Goal: Task Accomplishment & Management: Manage account settings

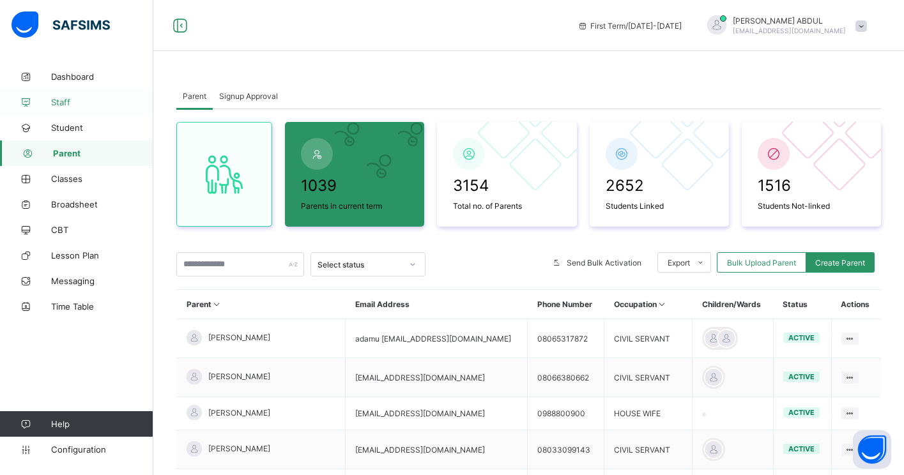
click at [67, 107] on link "Staff" at bounding box center [76, 102] width 153 height 26
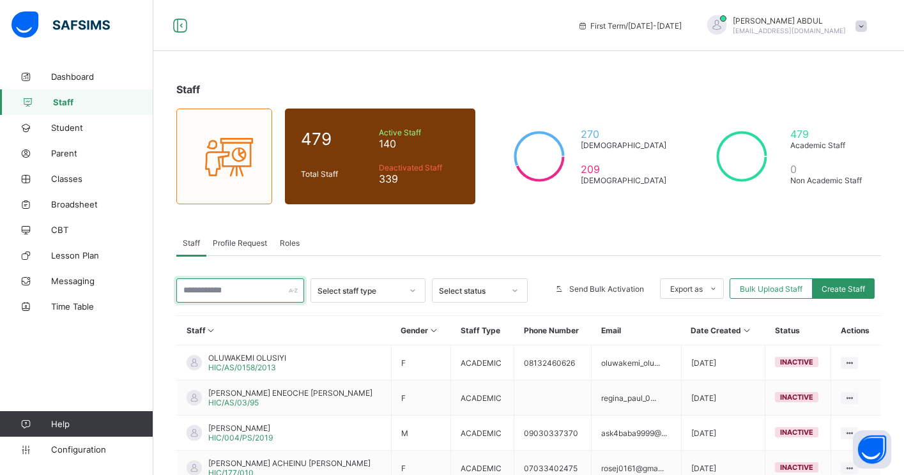
click at [231, 290] on input "text" at bounding box center [240, 291] width 128 height 24
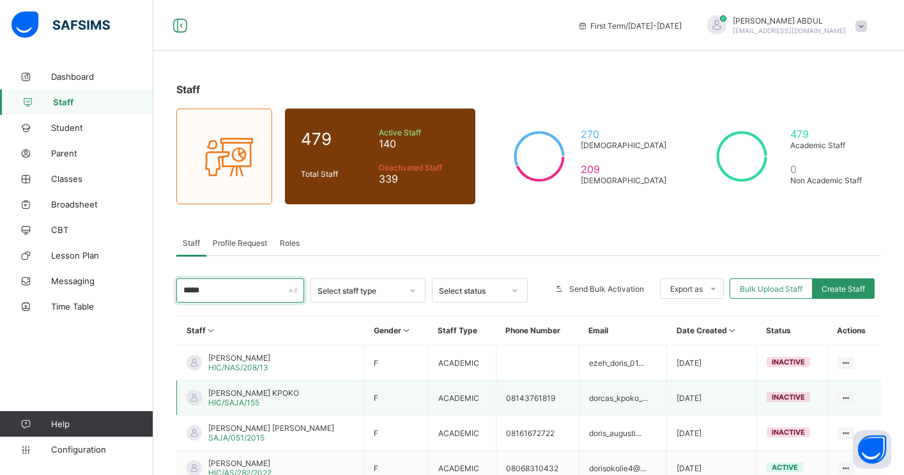
scroll to position [54, 0]
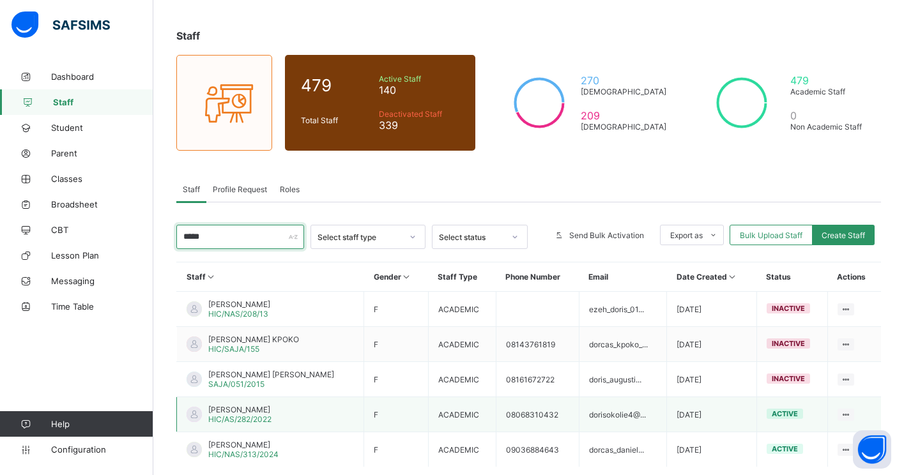
type input "*****"
click at [238, 411] on span "[PERSON_NAME]" at bounding box center [239, 410] width 63 height 10
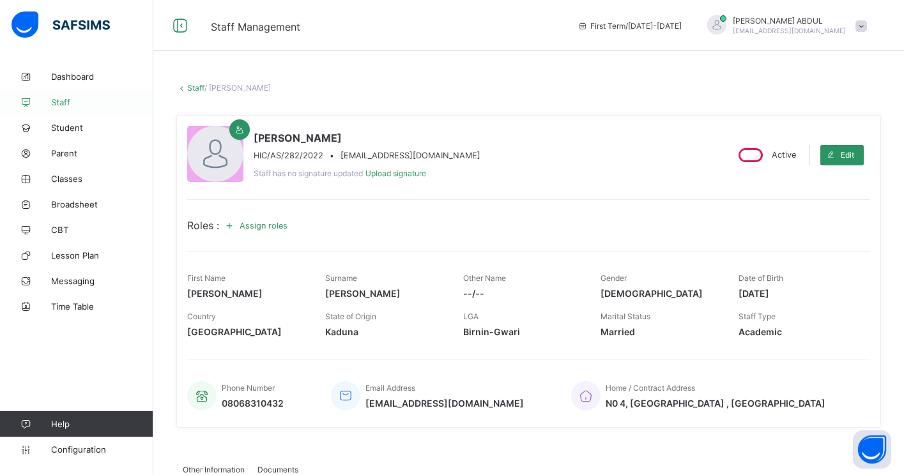
click at [65, 99] on span "Staff" at bounding box center [102, 102] width 102 height 10
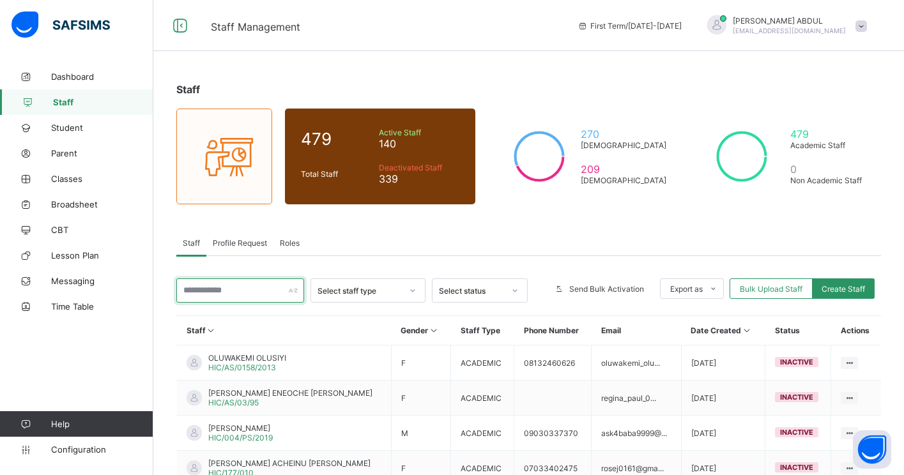
click at [238, 293] on input "text" at bounding box center [240, 291] width 128 height 24
type input "*"
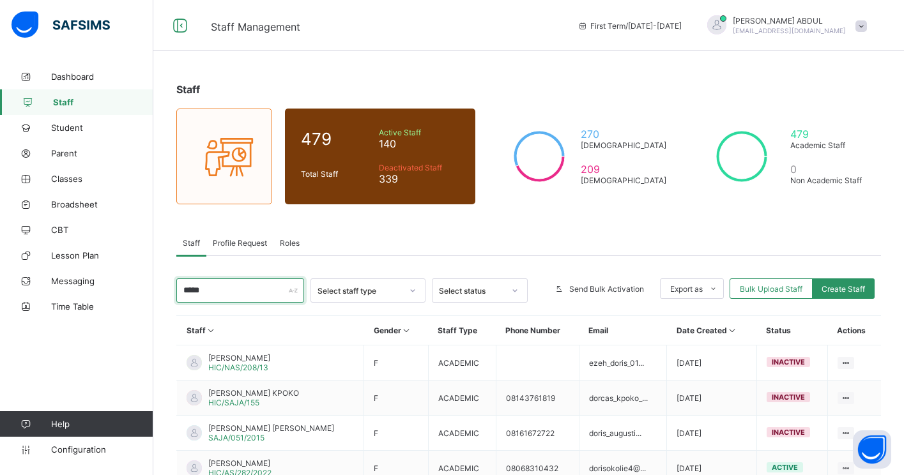
type input "*****"
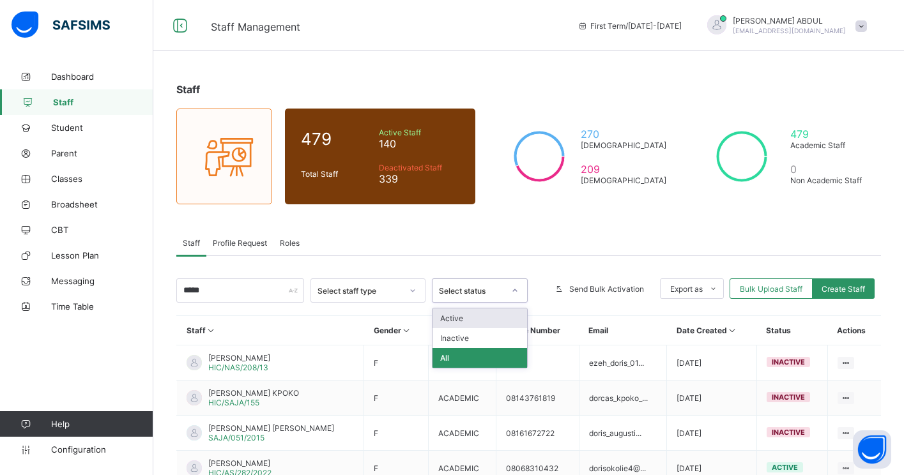
click at [467, 289] on div "Select status" at bounding box center [471, 291] width 65 height 10
click at [467, 312] on div "Active" at bounding box center [480, 319] width 95 height 20
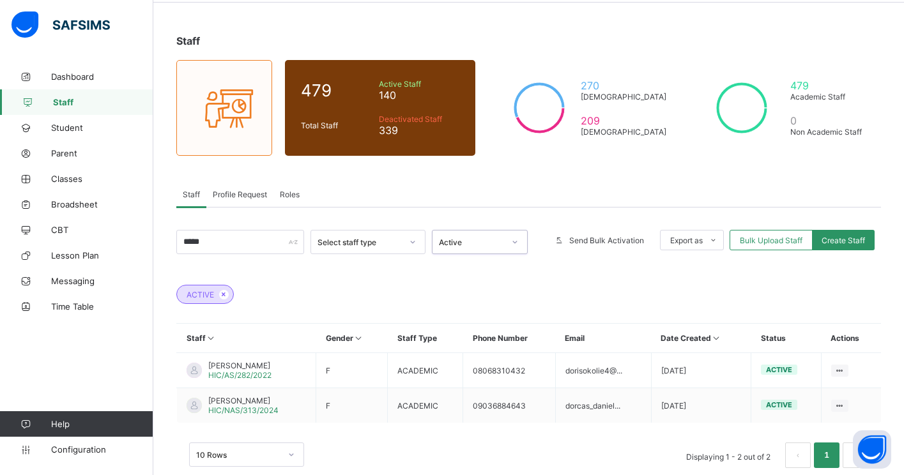
scroll to position [73, 0]
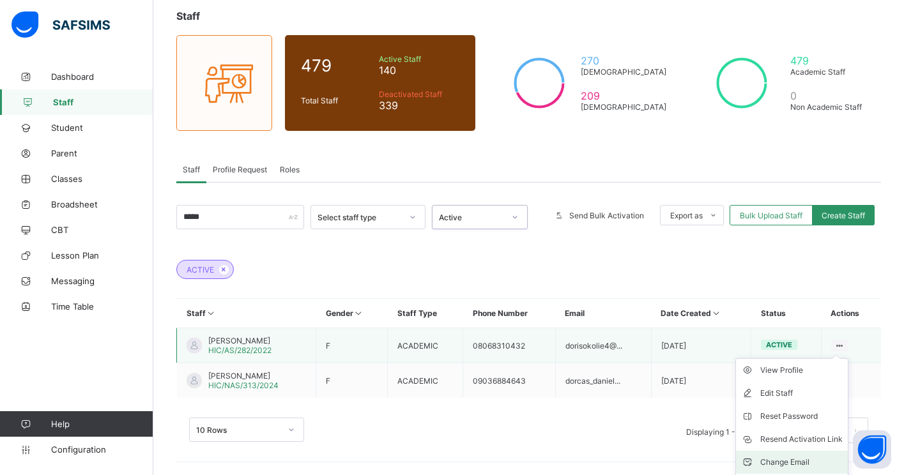
click at [803, 461] on div "Change Email" at bounding box center [801, 462] width 82 height 13
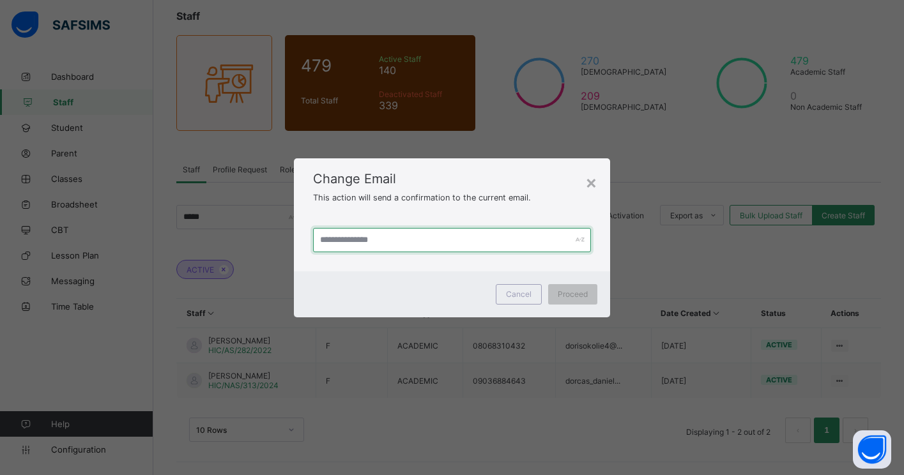
click at [489, 242] on input "text" at bounding box center [452, 240] width 278 height 24
type input "**********"
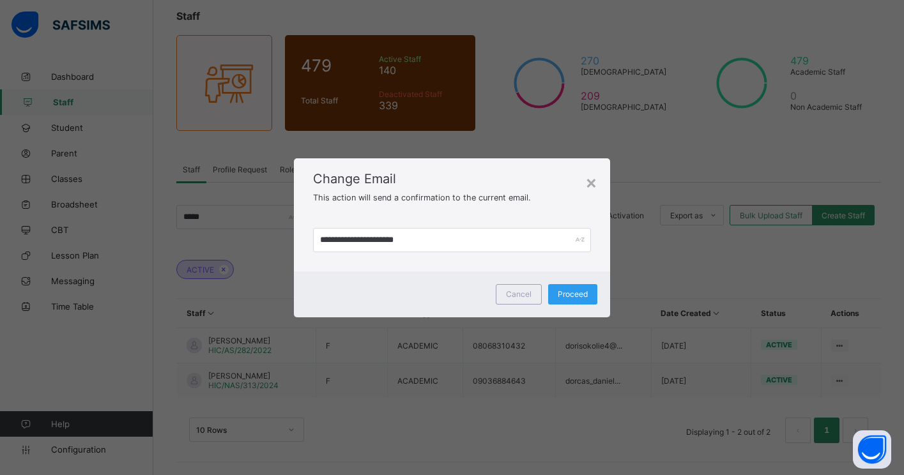
click at [566, 298] on span "Proceed" at bounding box center [573, 294] width 30 height 10
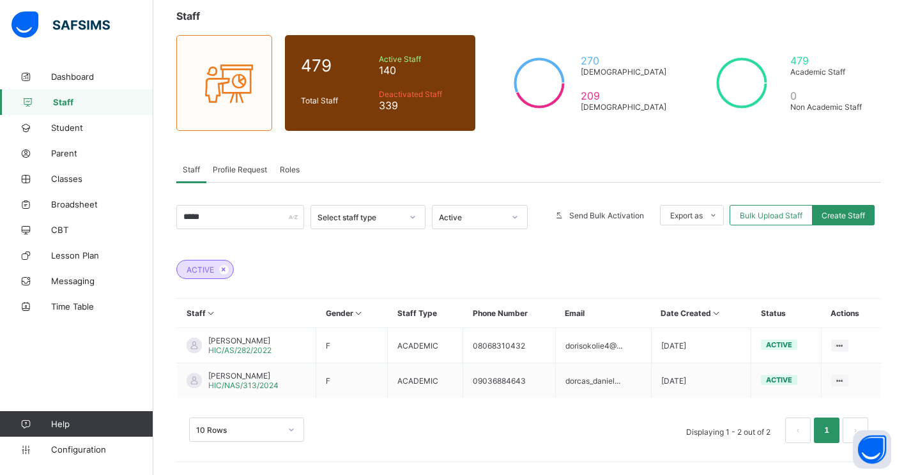
click at [68, 102] on span "Staff" at bounding box center [103, 102] width 100 height 10
click at [268, 378] on span "[PERSON_NAME]" at bounding box center [243, 376] width 70 height 10
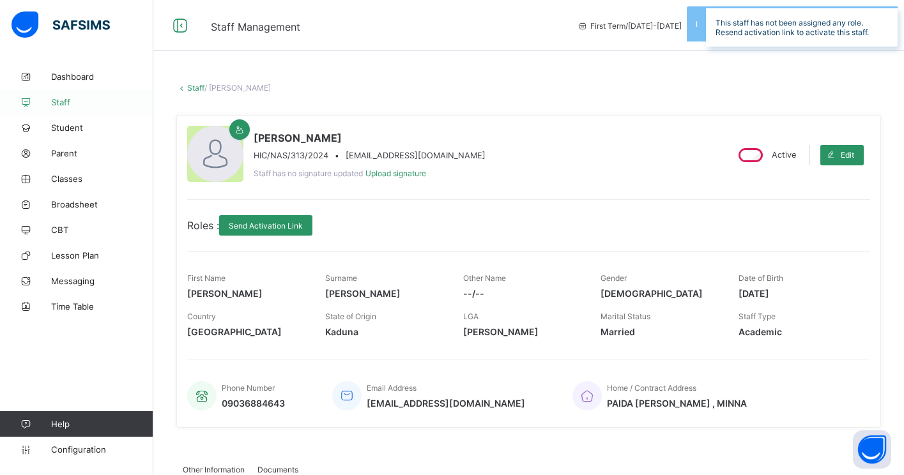
click at [86, 107] on span "Staff" at bounding box center [102, 102] width 102 height 10
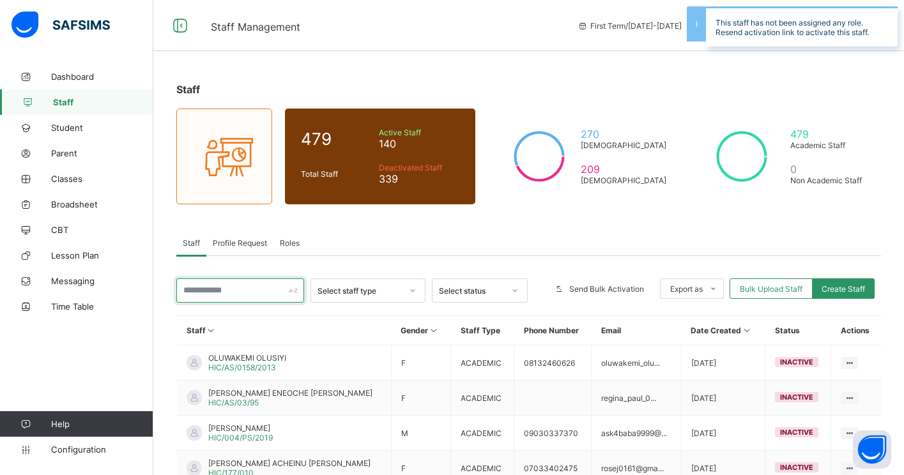
click at [249, 287] on input "text" at bounding box center [240, 291] width 128 height 24
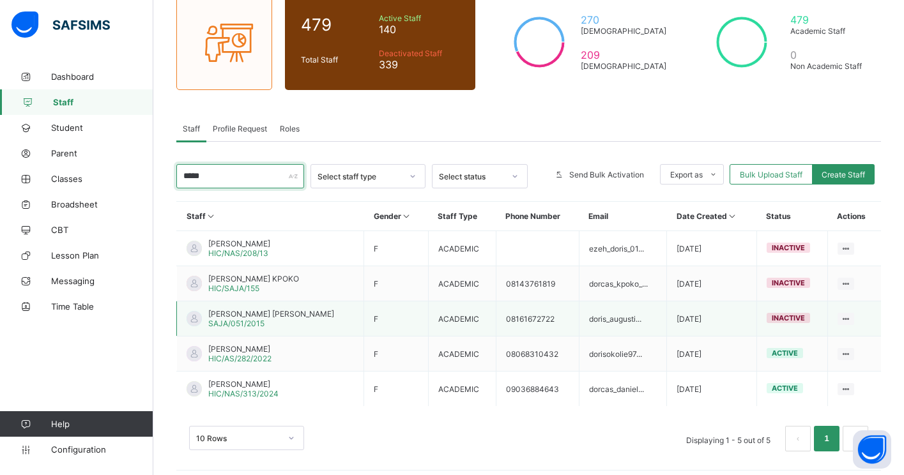
scroll to position [123, 0]
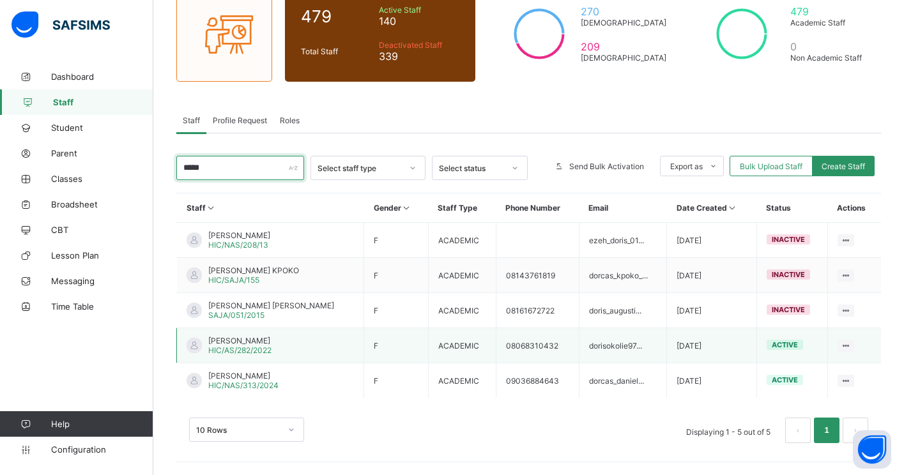
type input "*****"
click at [237, 342] on span "[PERSON_NAME]" at bounding box center [239, 341] width 63 height 10
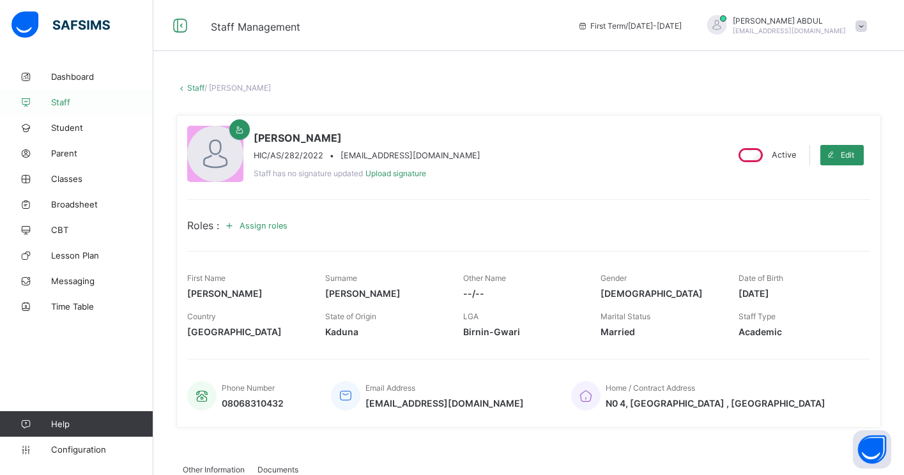
click at [72, 107] on span "Staff" at bounding box center [102, 102] width 102 height 10
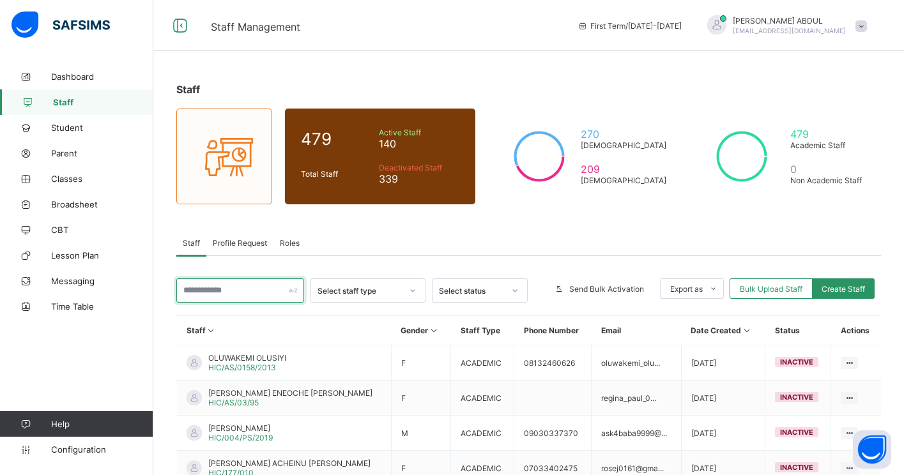
click at [266, 293] on input "text" at bounding box center [240, 291] width 128 height 24
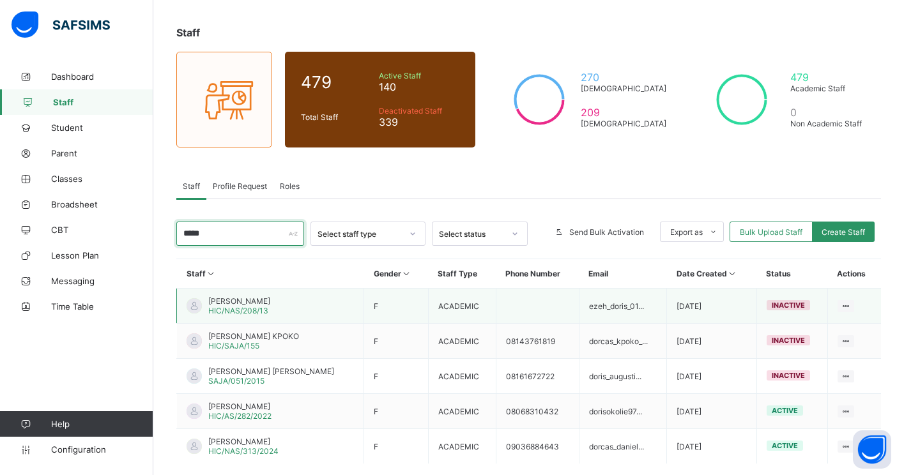
scroll to position [123, 0]
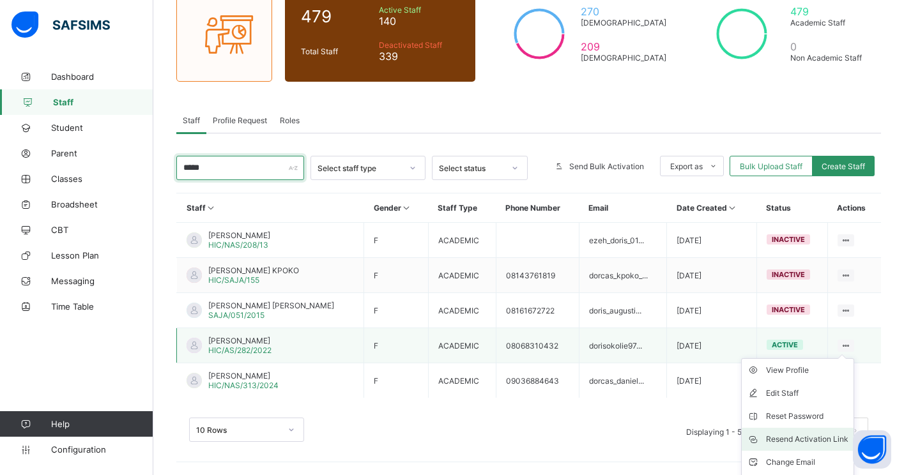
type input "*****"
click at [806, 438] on div "Resend Activation Link" at bounding box center [807, 439] width 82 height 13
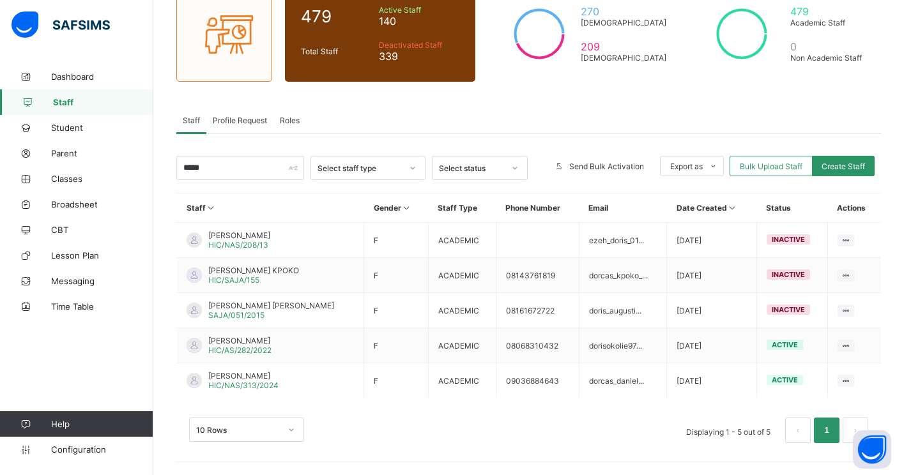
click at [618, 439] on div "10 Rows Displaying 1 - 5 out of 5 1" at bounding box center [528, 431] width 679 height 26
click at [68, 451] on span "Configuration" at bounding box center [102, 450] width 102 height 10
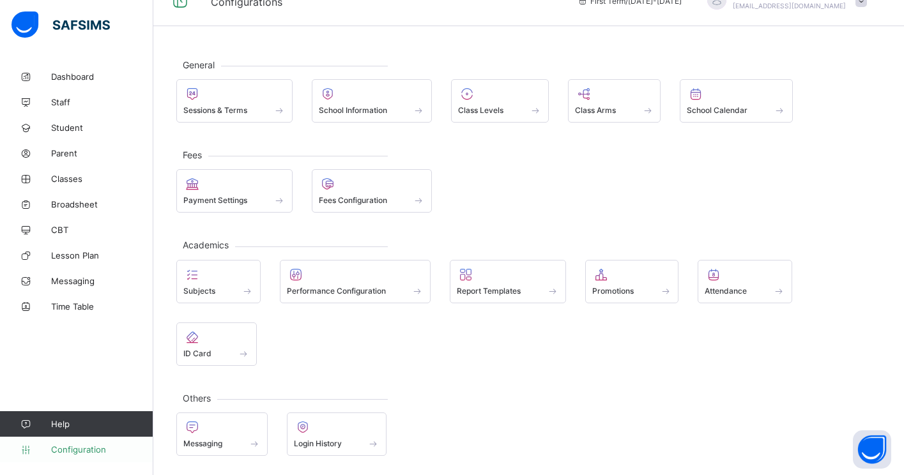
scroll to position [25, 0]
click at [334, 440] on span "Login History" at bounding box center [318, 444] width 48 height 10
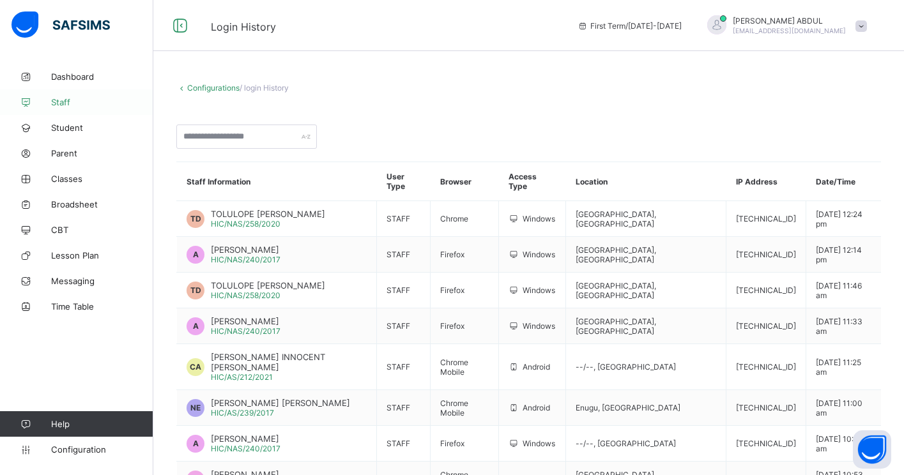
click at [82, 108] on link "Staff" at bounding box center [76, 102] width 153 height 26
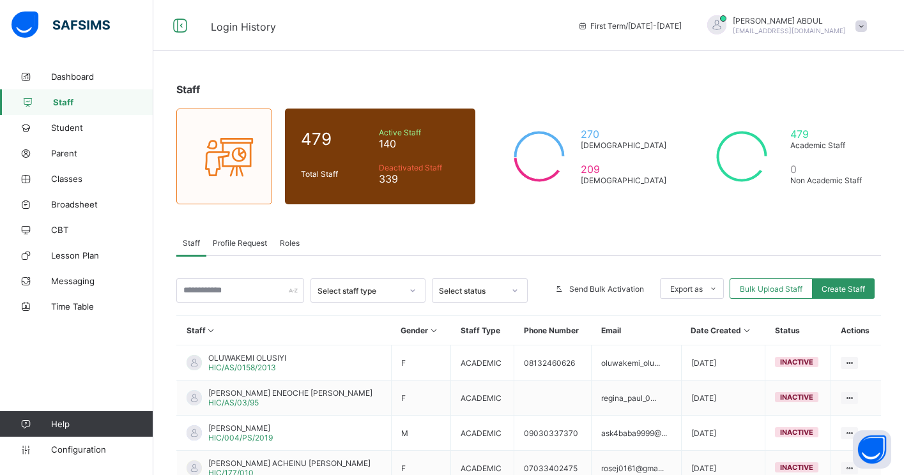
click at [246, 244] on span "Profile Request" at bounding box center [240, 243] width 54 height 10
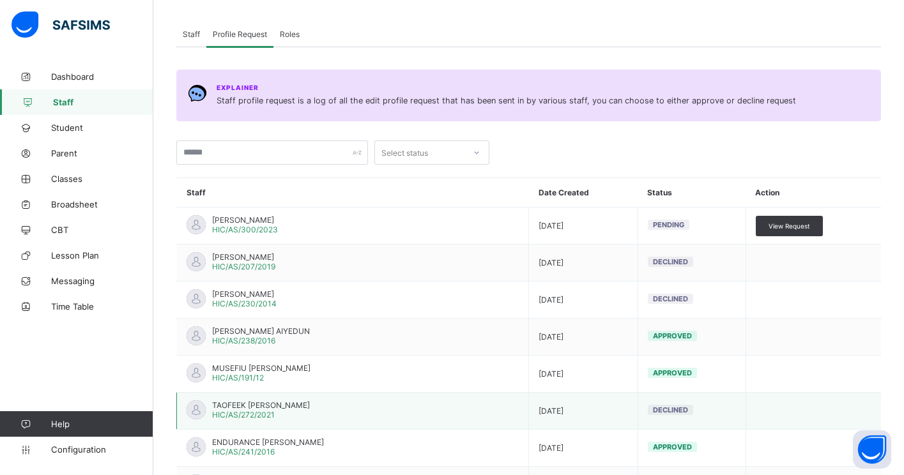
scroll to position [177, 0]
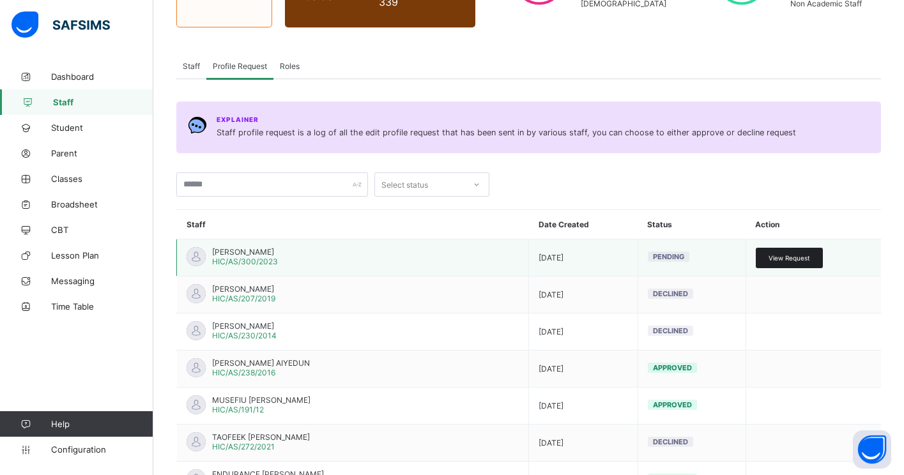
click at [780, 259] on span "View Request" at bounding box center [790, 258] width 42 height 8
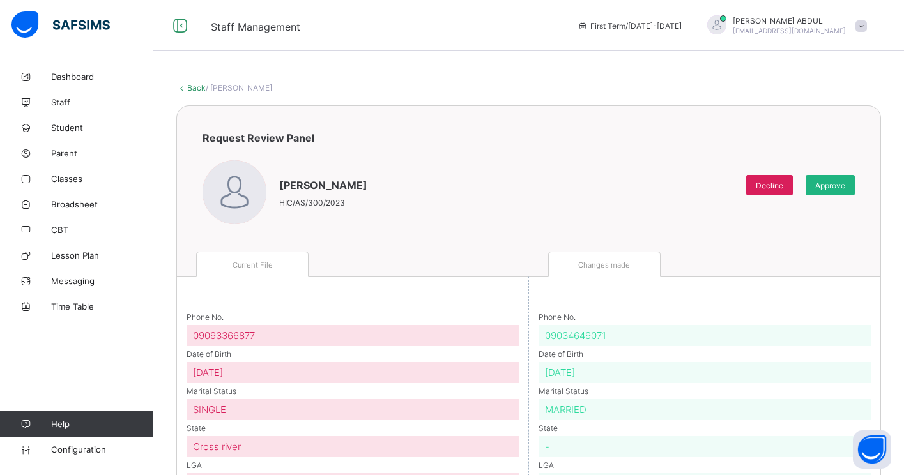
click at [830, 188] on span "Approve" at bounding box center [830, 186] width 30 height 10
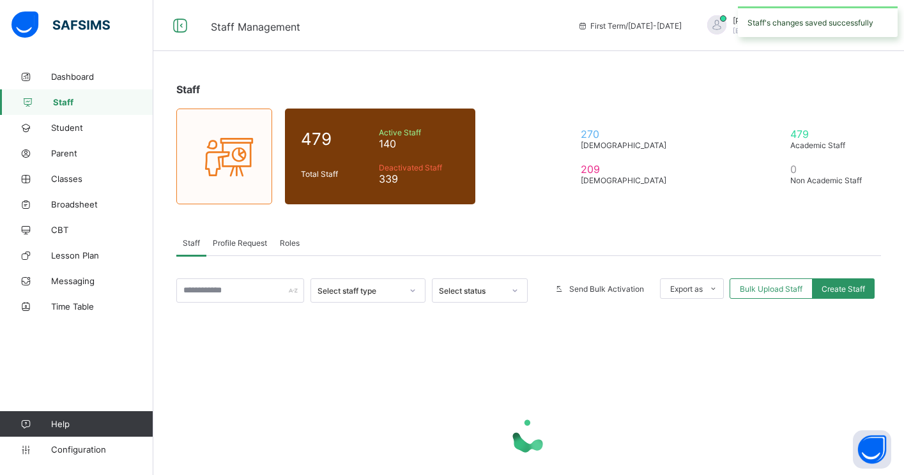
scroll to position [101, 0]
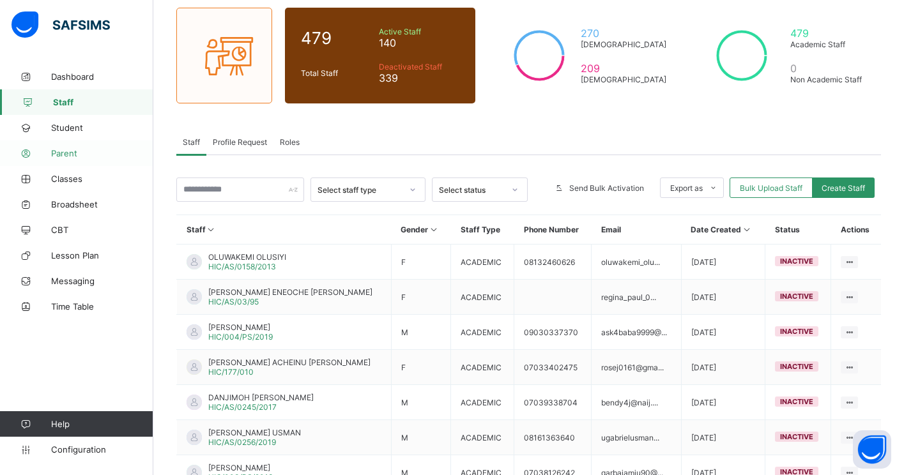
click at [73, 156] on span "Parent" at bounding box center [102, 153] width 102 height 10
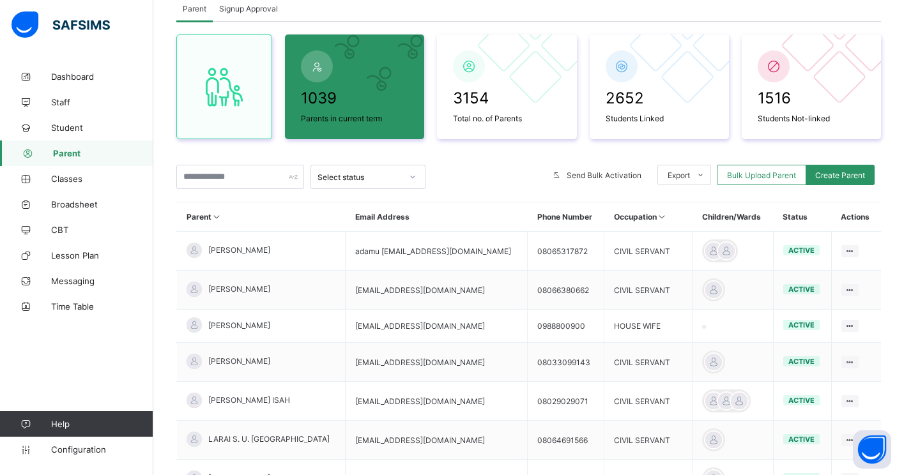
scroll to position [101, 0]
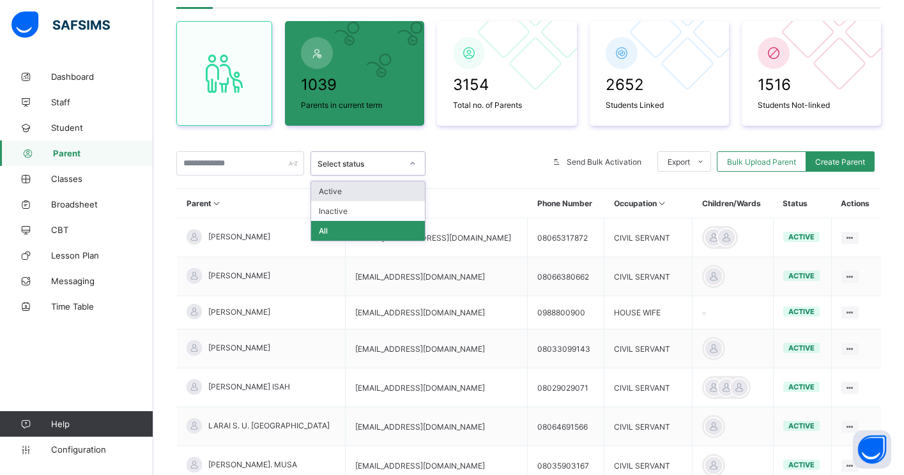
click at [344, 162] on div "Select status" at bounding box center [360, 164] width 84 height 10
click at [342, 190] on div "Active" at bounding box center [368, 191] width 114 height 20
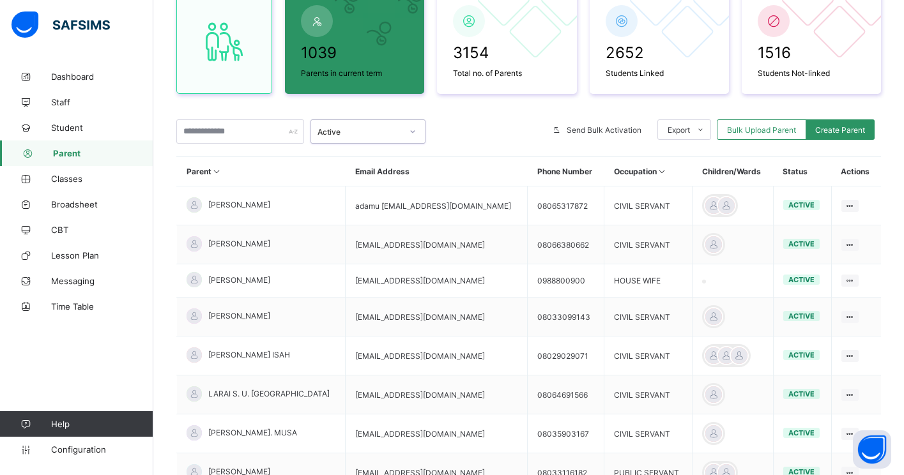
scroll to position [0, 0]
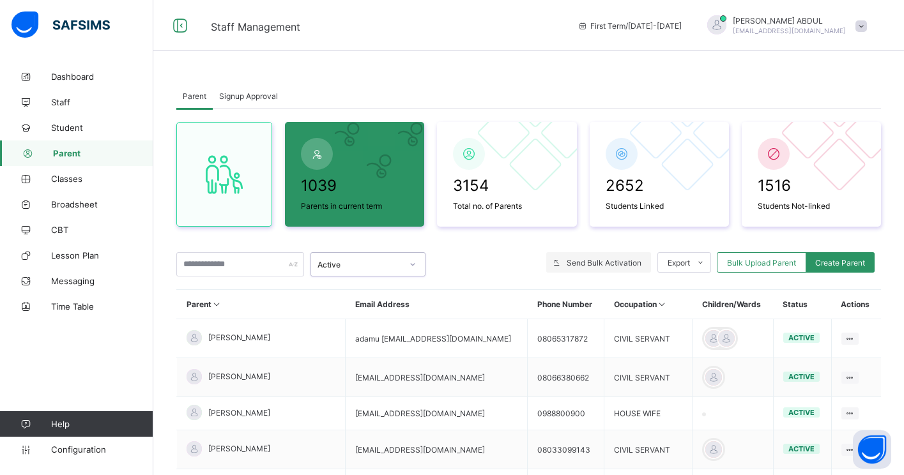
click at [578, 264] on span "Send Bulk Activation" at bounding box center [604, 263] width 75 height 10
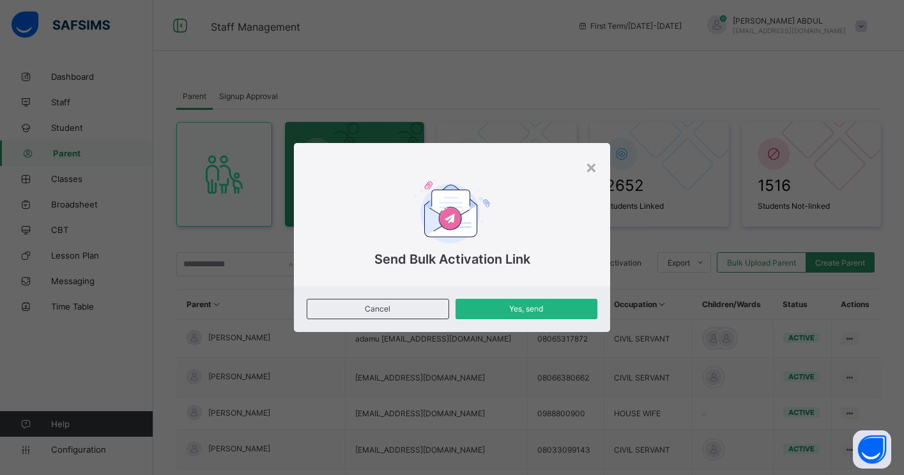
click at [529, 310] on span "Yes, send" at bounding box center [526, 309] width 123 height 10
click at [590, 167] on div "×" at bounding box center [591, 167] width 12 height 22
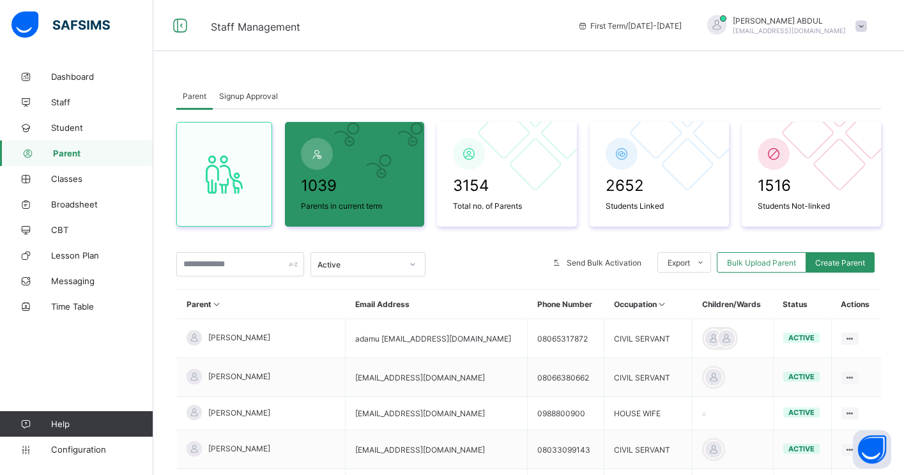
click at [252, 96] on span "Signup Approval" at bounding box center [248, 96] width 59 height 10
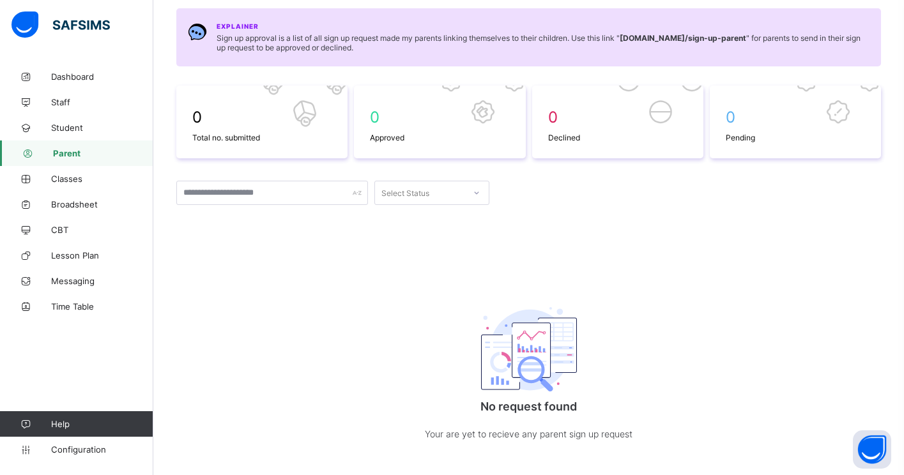
scroll to position [164, 0]
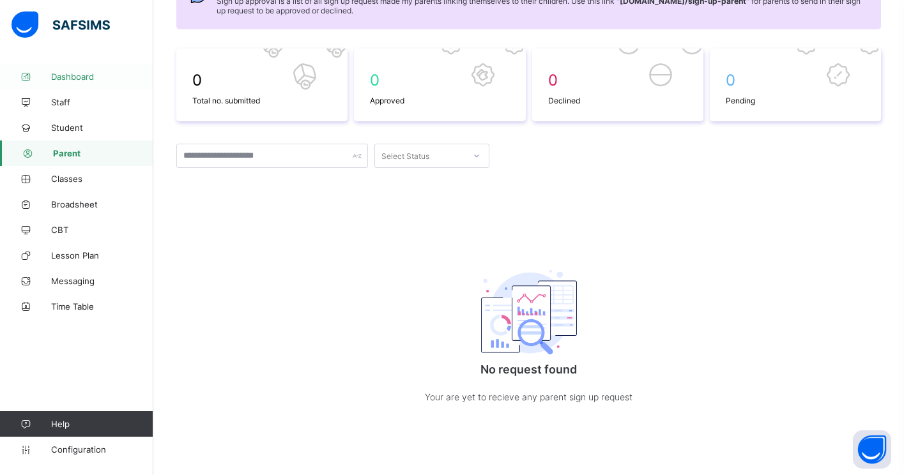
click at [80, 84] on link "Dashboard" at bounding box center [76, 77] width 153 height 26
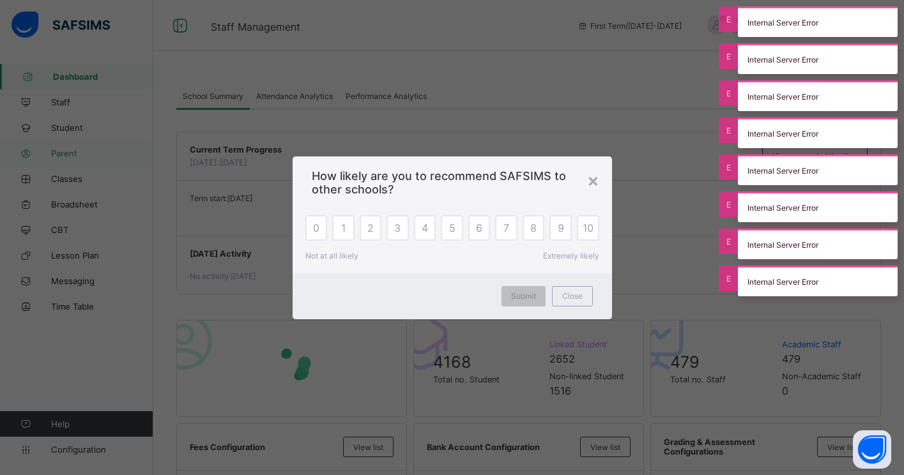
click at [58, 153] on div "× How likely are you to recommend SAFSIMS to other schools? 0 1 2 3 4 5 6 7 8 9…" at bounding box center [452, 237] width 904 height 475
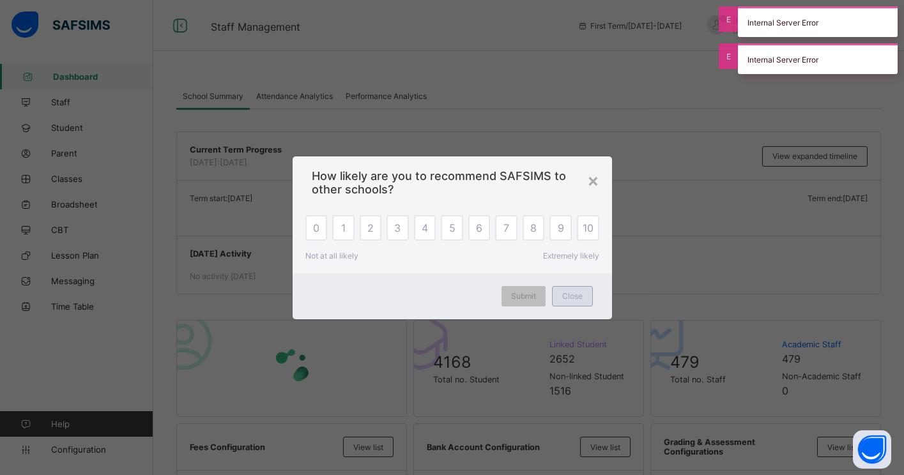
click at [565, 299] on span "Close" at bounding box center [572, 296] width 20 height 10
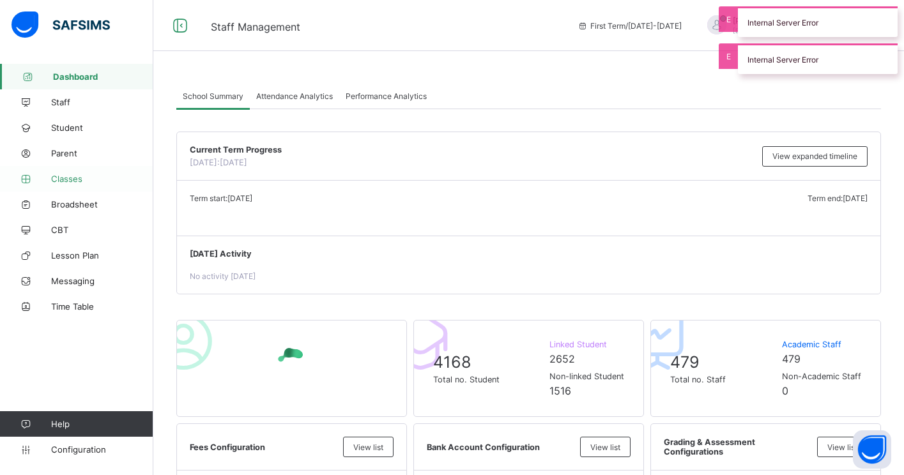
click at [90, 178] on span "Classes" at bounding box center [102, 179] width 102 height 10
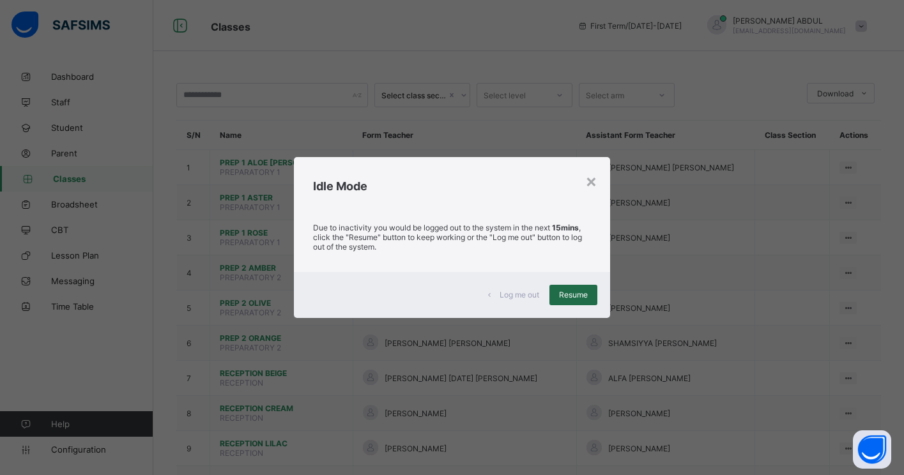
click at [572, 295] on span "Resume" at bounding box center [573, 295] width 29 height 10
